Goal: Task Accomplishment & Management: Complete application form

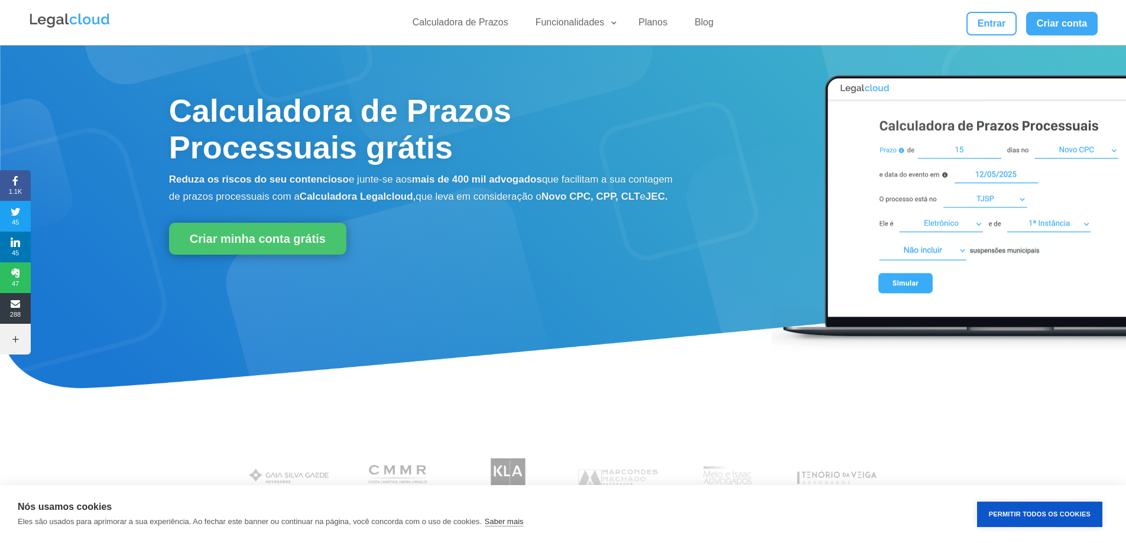
click at [770, 204] on div at bounding box center [900, 211] width 450 height 284
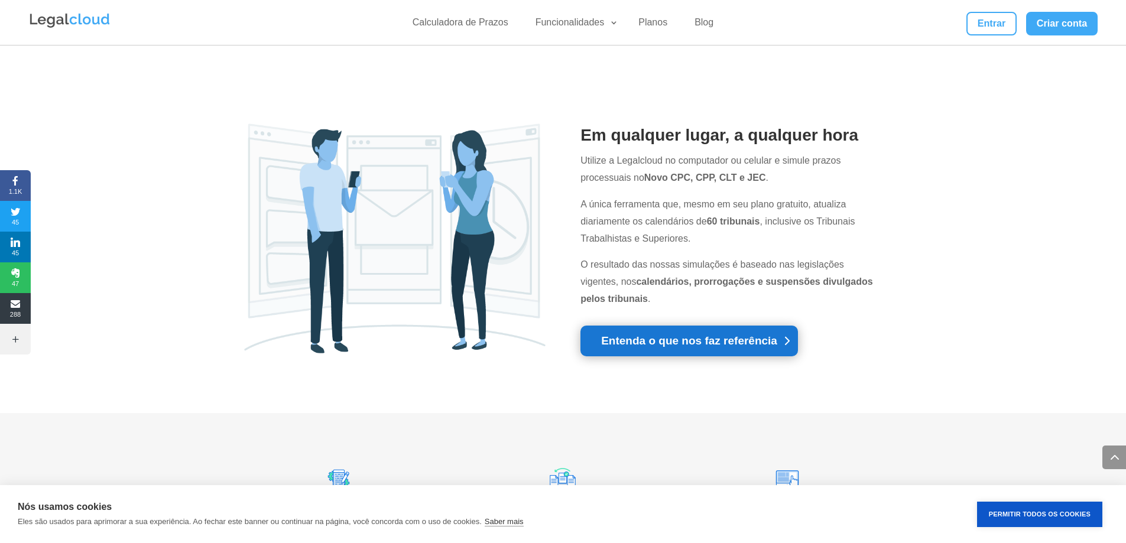
scroll to position [650, 0]
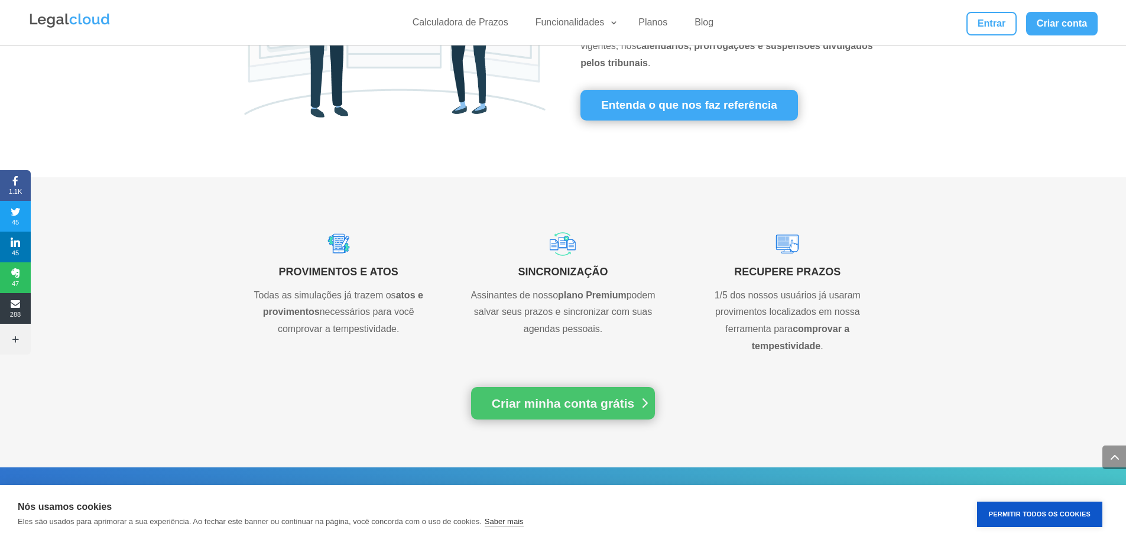
click at [600, 393] on link "Criar minha conta grátis" at bounding box center [563, 403] width 184 height 33
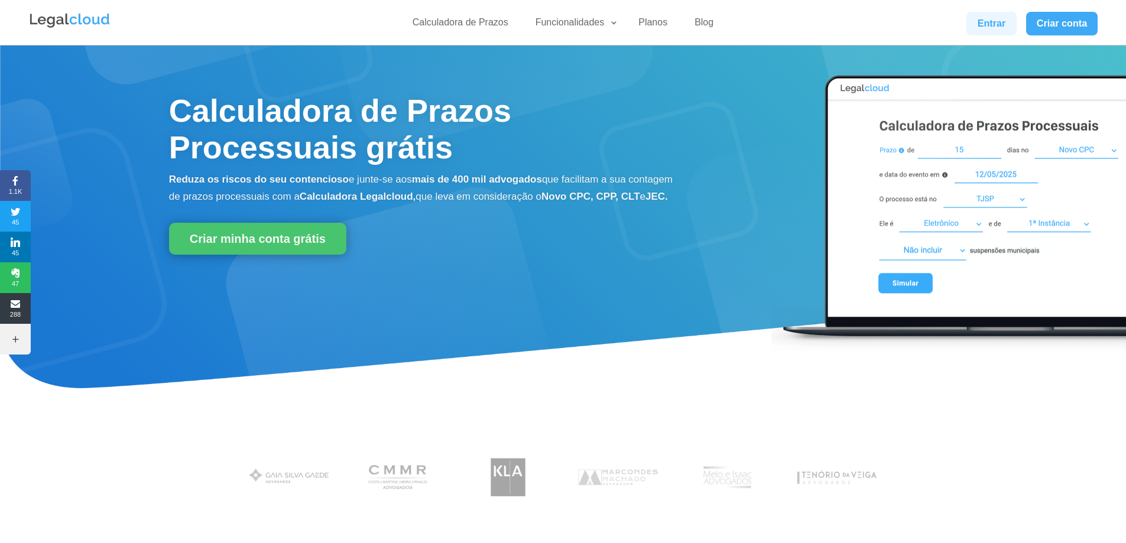
click at [999, 25] on link "Entrar" at bounding box center [991, 24] width 50 height 24
